Goal: Entertainment & Leisure: Consume media (video, audio)

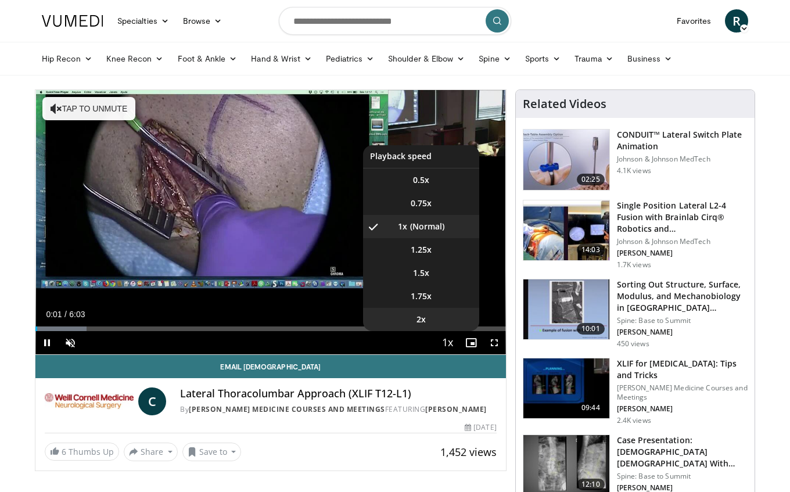
click at [438, 320] on li "2x" at bounding box center [421, 319] width 116 height 23
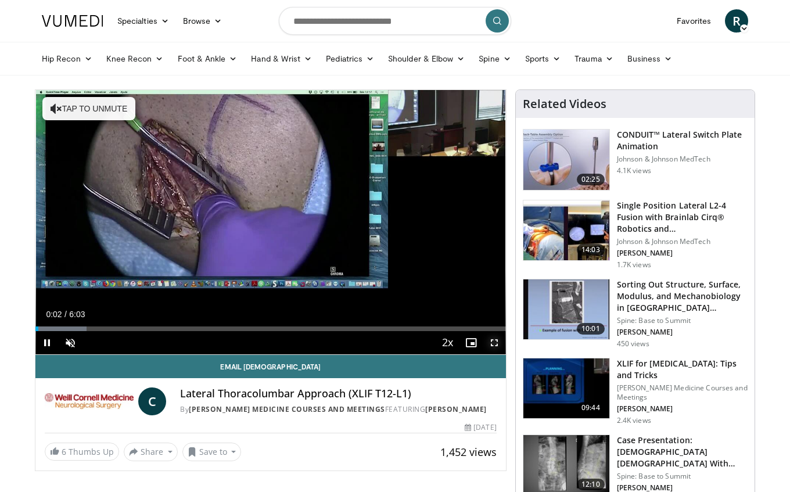
click at [496, 343] on span "Video Player" at bounding box center [493, 342] width 23 height 23
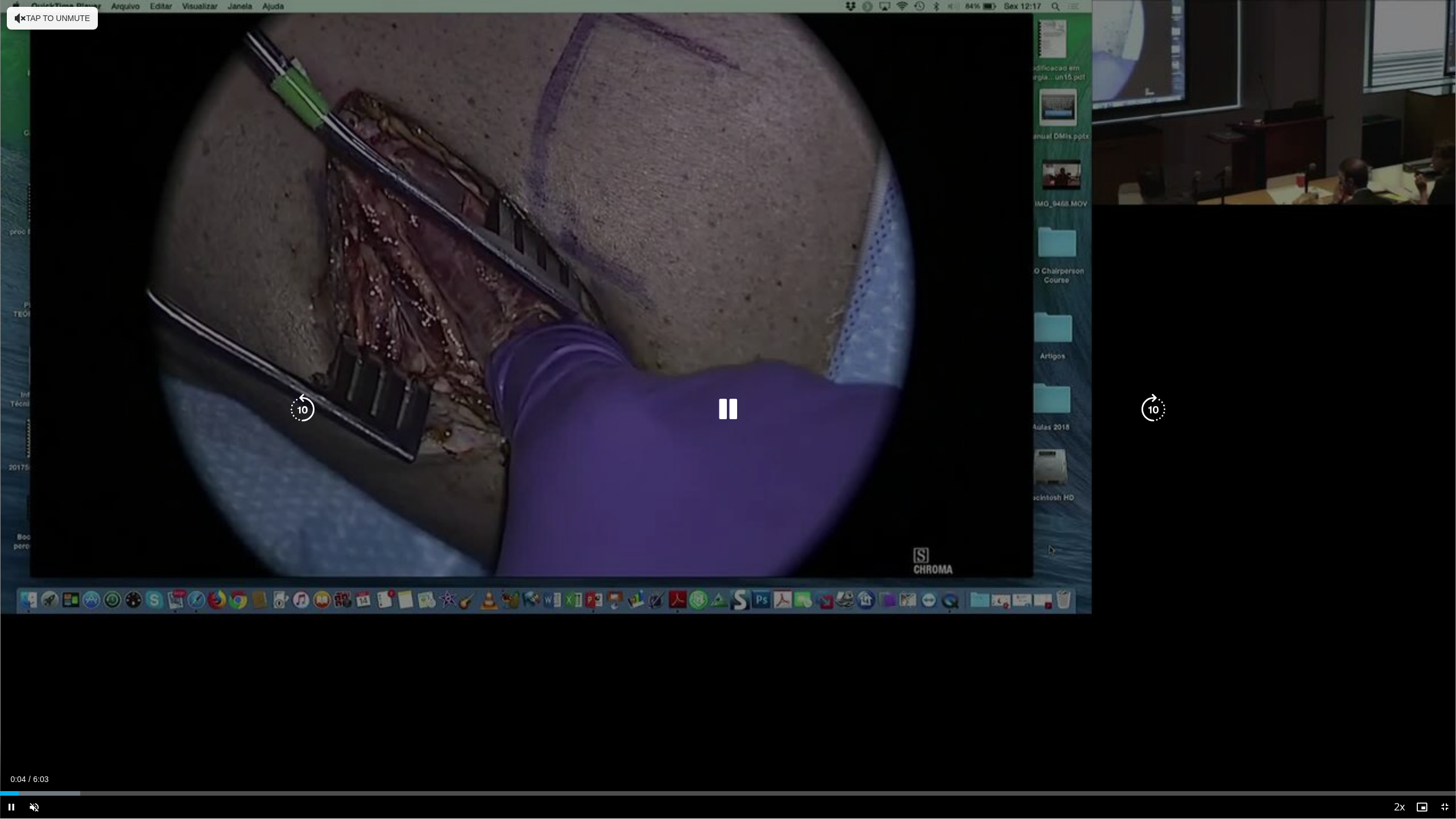
click at [719, 400] on icon "Video Player" at bounding box center [728, 410] width 32 height 32
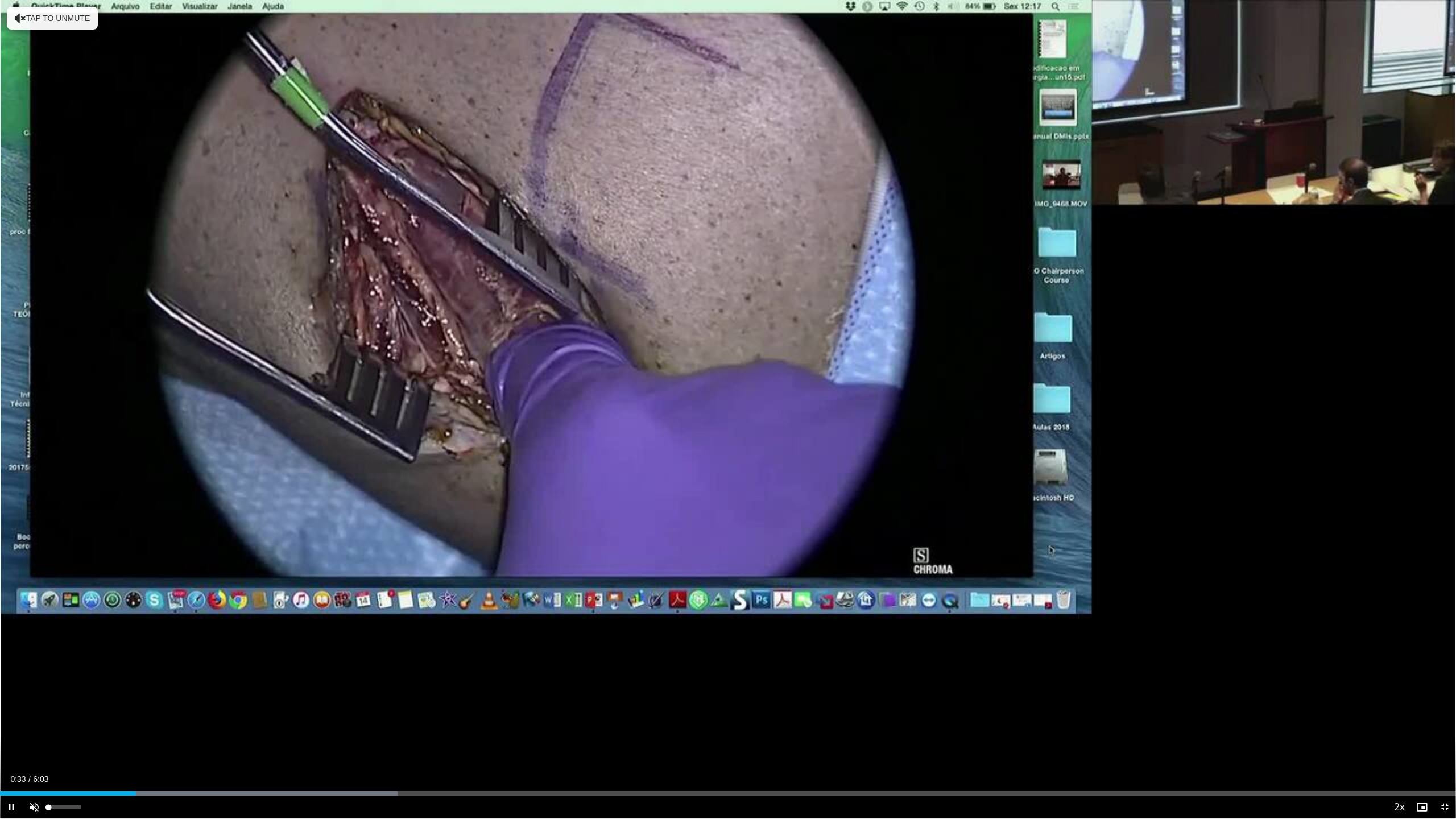
drag, startPoint x: 54, startPoint y: 816, endPoint x: 86, endPoint y: 815, distance: 32.0
click at [86, 481] on div "Unmute 5%" at bounding box center [62, 806] width 79 height 23
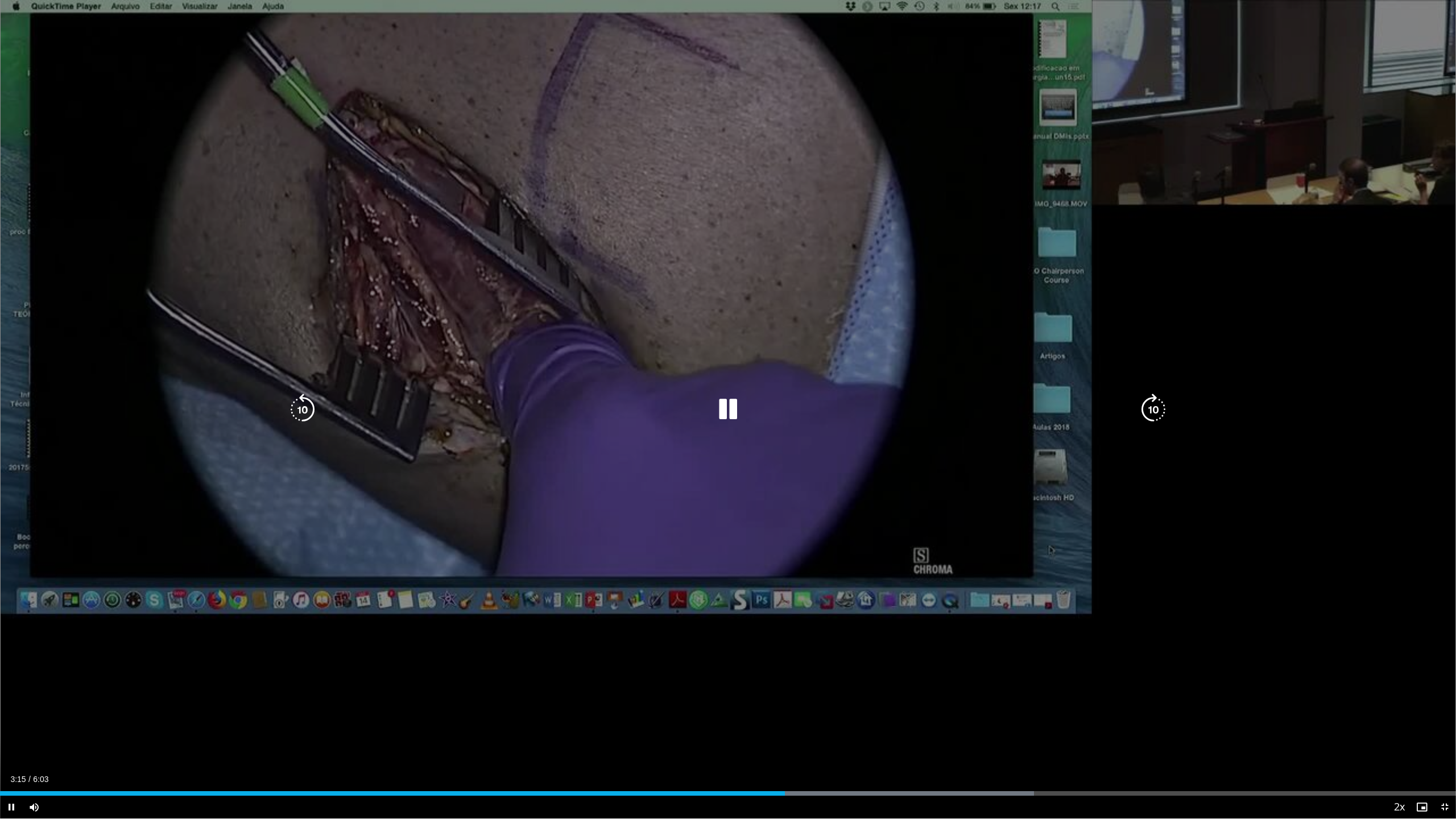
drag, startPoint x: 831, startPoint y: 456, endPoint x: 1004, endPoint y: 501, distance: 178.8
click at [773, 456] on div "10 seconds Tap to unmute" at bounding box center [728, 409] width 1456 height 818
click at [773, 290] on div "10 seconds Tap to unmute" at bounding box center [728, 409] width 1456 height 818
click at [300, 403] on icon "Video Player" at bounding box center [303, 410] width 32 height 32
click at [311, 398] on icon "Video Player" at bounding box center [303, 410] width 32 height 32
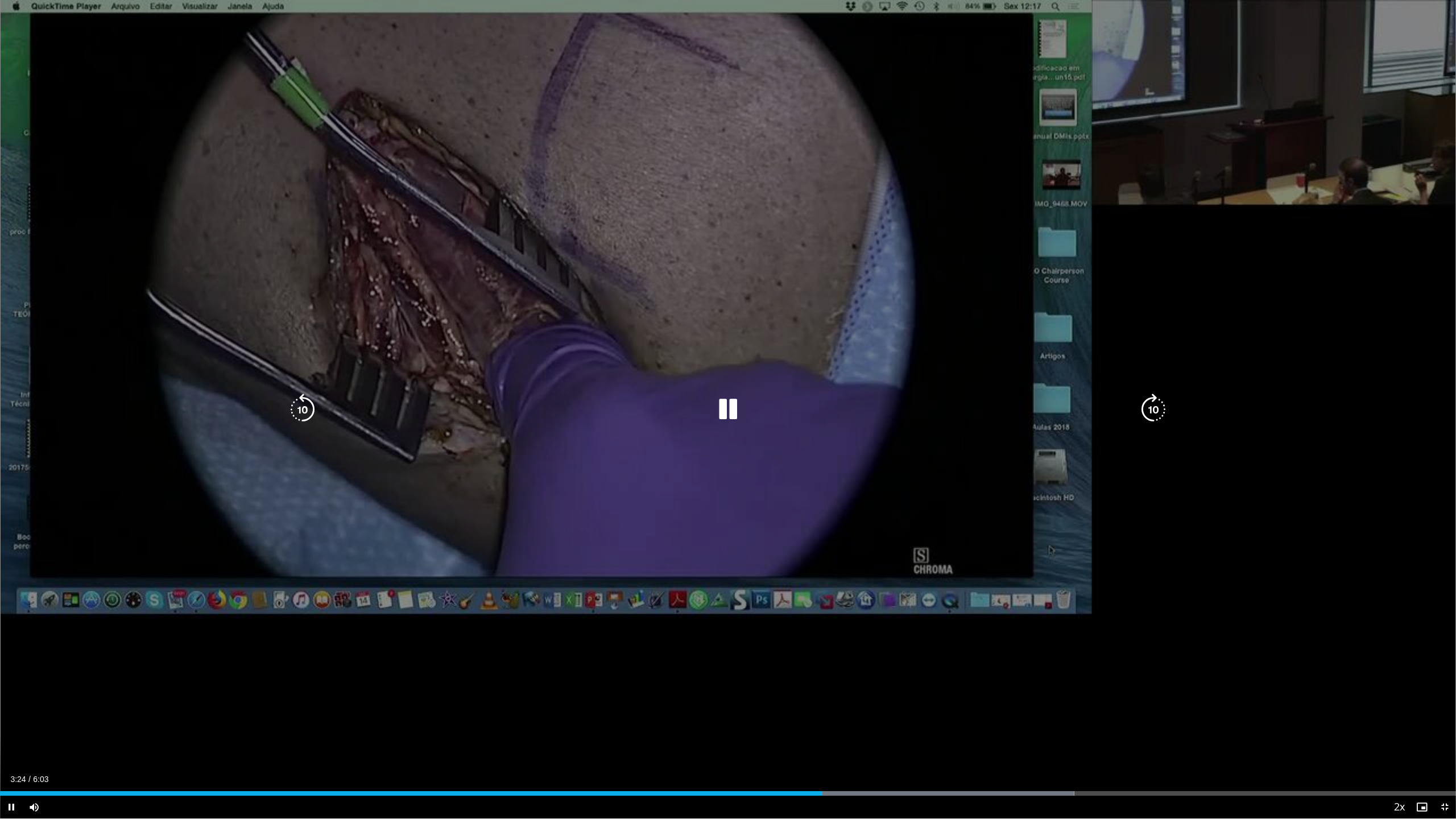
click at [297, 402] on icon "Video Player" at bounding box center [303, 410] width 32 height 32
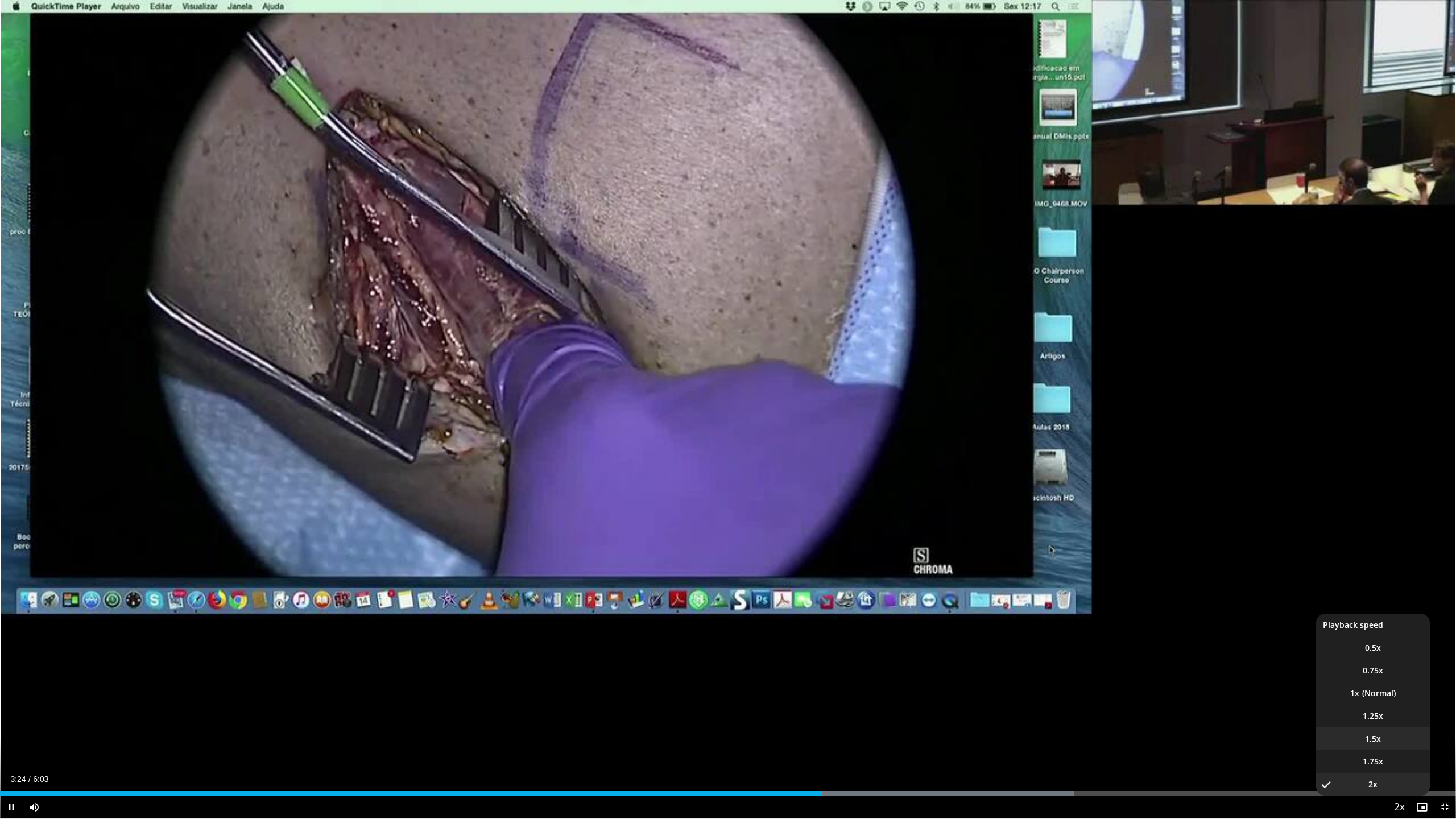
click at [773, 481] on video-js "**********" at bounding box center [728, 410] width 1456 height 819
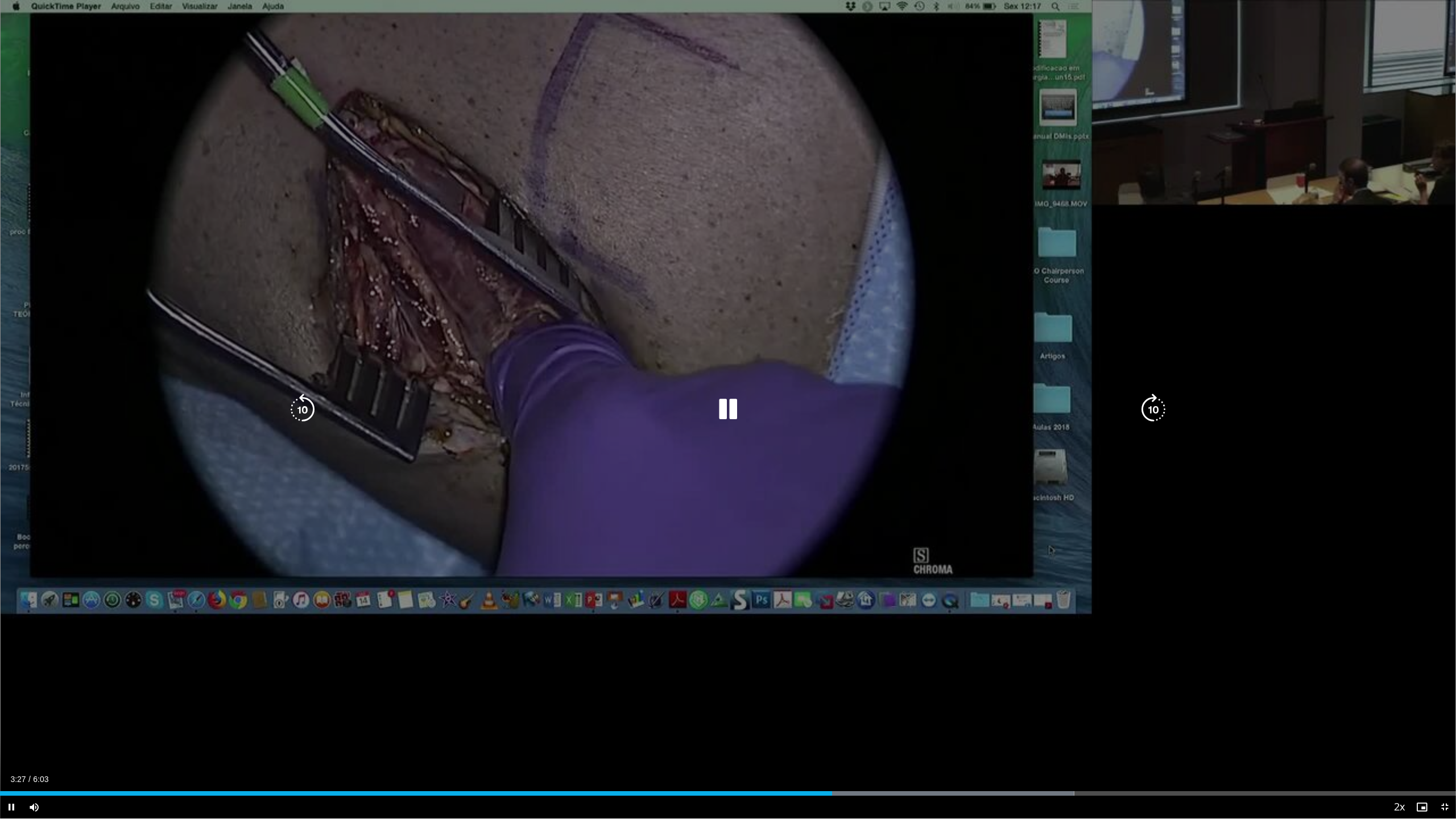
click at [312, 408] on icon "Video Player" at bounding box center [303, 410] width 32 height 32
click at [773, 356] on div "10 seconds Tap to unmute" at bounding box center [728, 409] width 1456 height 818
click at [728, 411] on icon "Video Player" at bounding box center [728, 410] width 32 height 32
click at [571, 80] on div "10 seconds Tap to unmute" at bounding box center [728, 409] width 1456 height 818
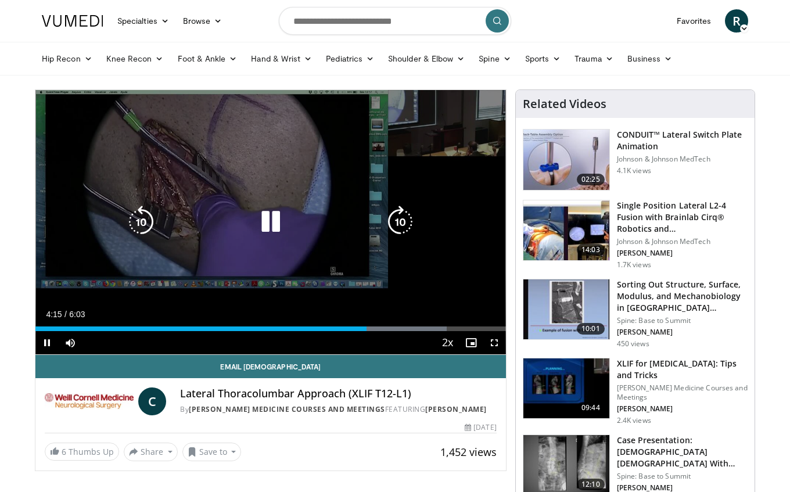
click at [362, 173] on div "10 seconds Tap to unmute" at bounding box center [270, 222] width 470 height 264
